Goal: Task Accomplishment & Management: Use online tool/utility

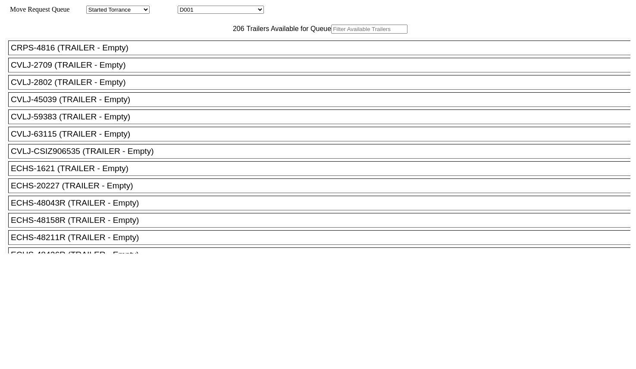
drag, startPoint x: 191, startPoint y: 47, endPoint x: 196, endPoint y: 46, distance: 5.5
click at [331, 34] on input "text" at bounding box center [369, 29] width 76 height 9
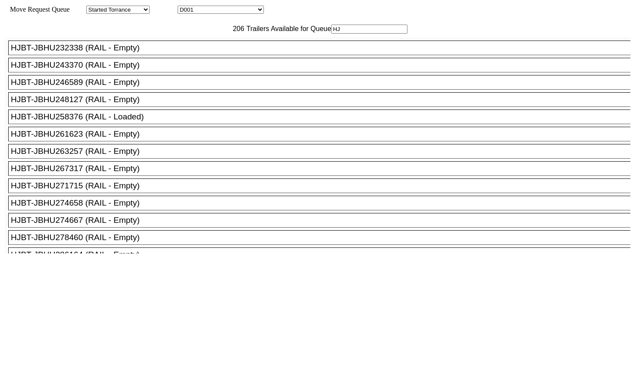
type input "HJ"
click at [121, 173] on div "HJBT-JBHU267317 (RAIL - Empty)" at bounding box center [323, 168] width 624 height 9
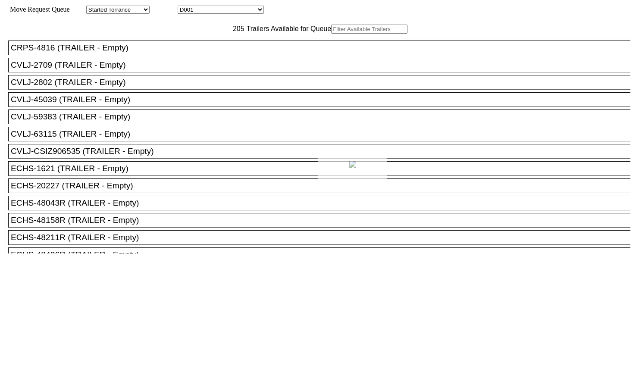
click at [187, 54] on div at bounding box center [318, 184] width 636 height 369
drag, startPoint x: 187, startPoint y: 50, endPoint x: 193, endPoint y: 46, distance: 6.5
click at [331, 34] on input "P" at bounding box center [369, 29] width 76 height 9
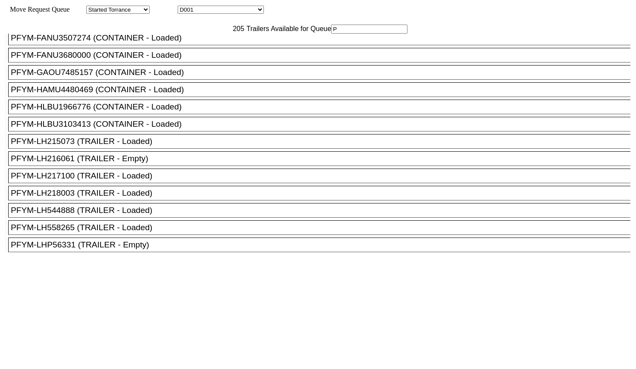
scroll to position [2909, 0]
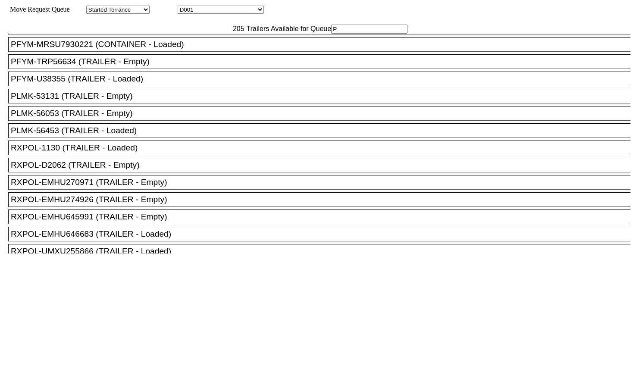
type input "P"
